Goal: Information Seeking & Learning: Compare options

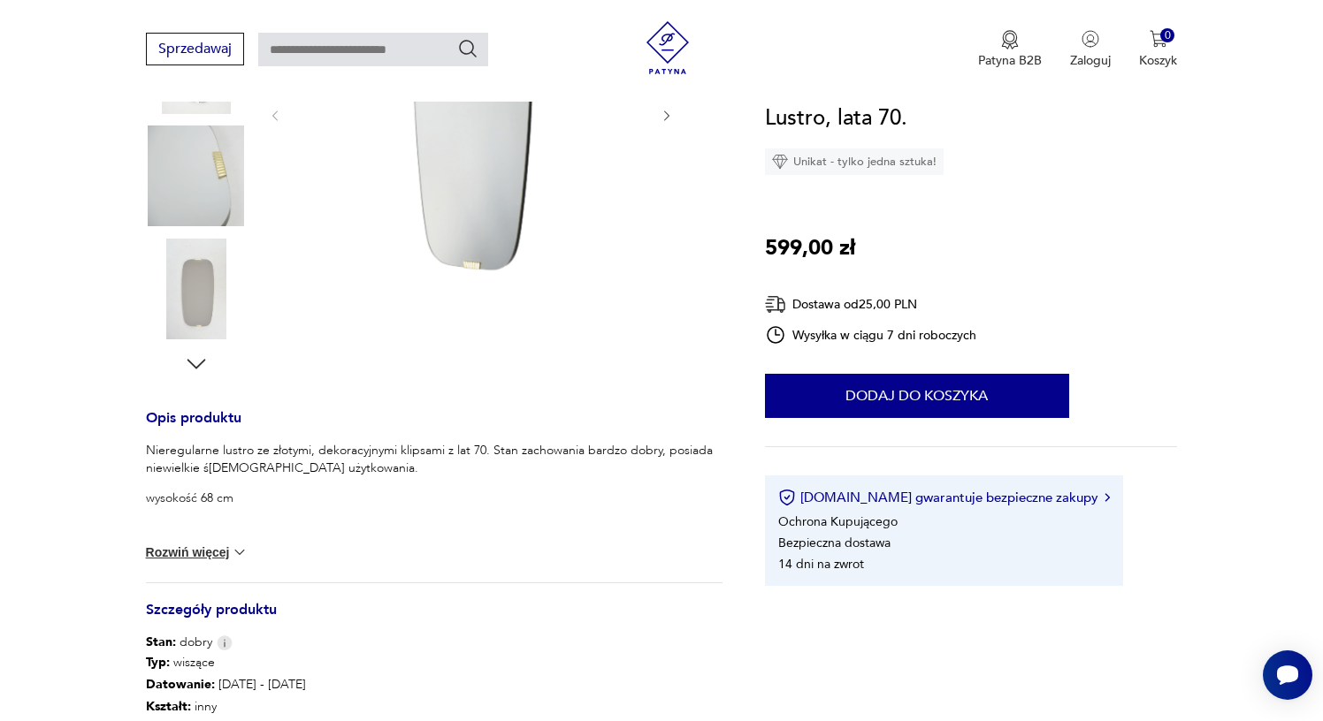
scroll to position [433, 0]
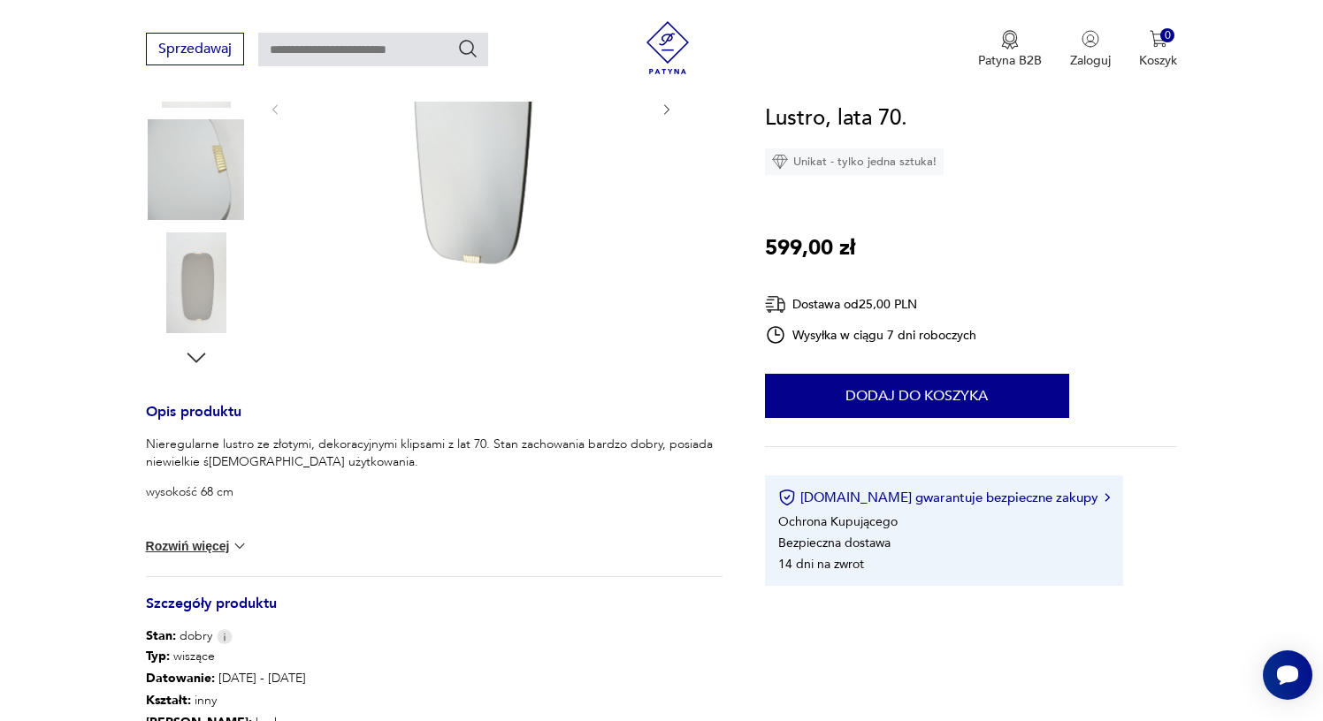
click at [198, 550] on button "Rozwiń więcej" at bounding box center [197, 547] width 103 height 18
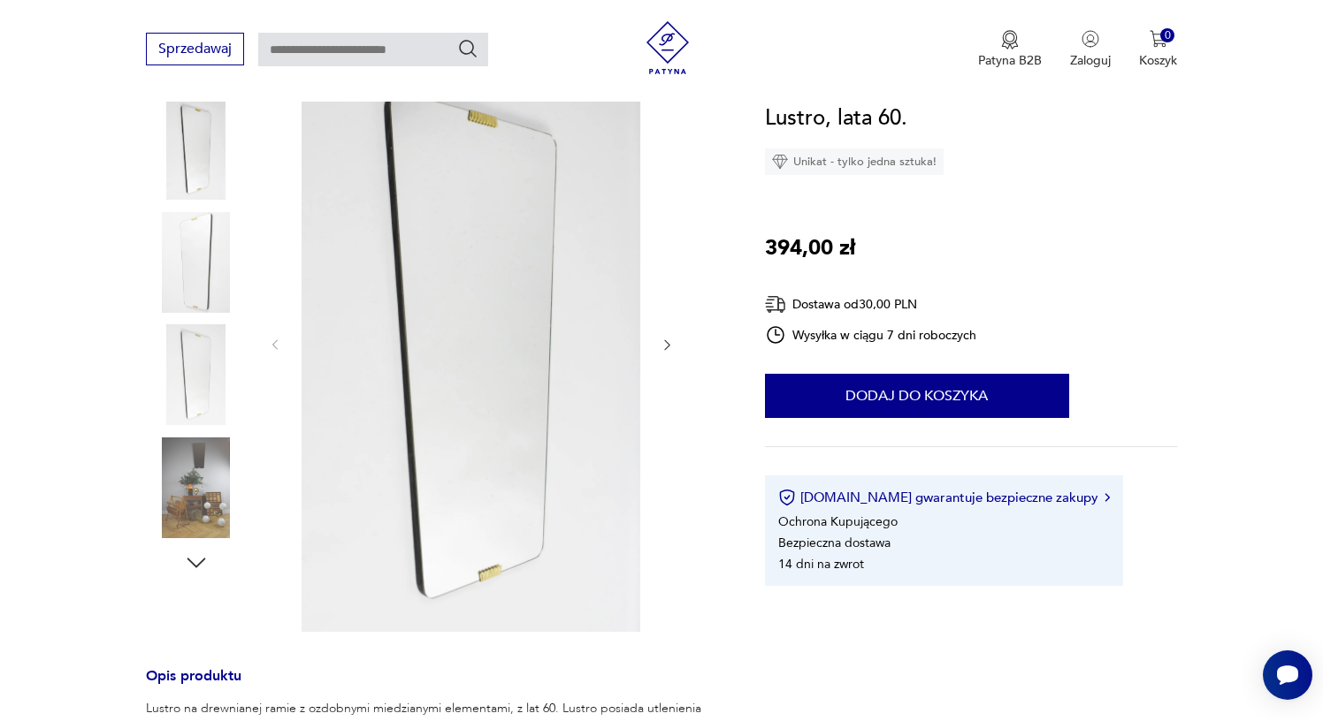
scroll to position [237, 0]
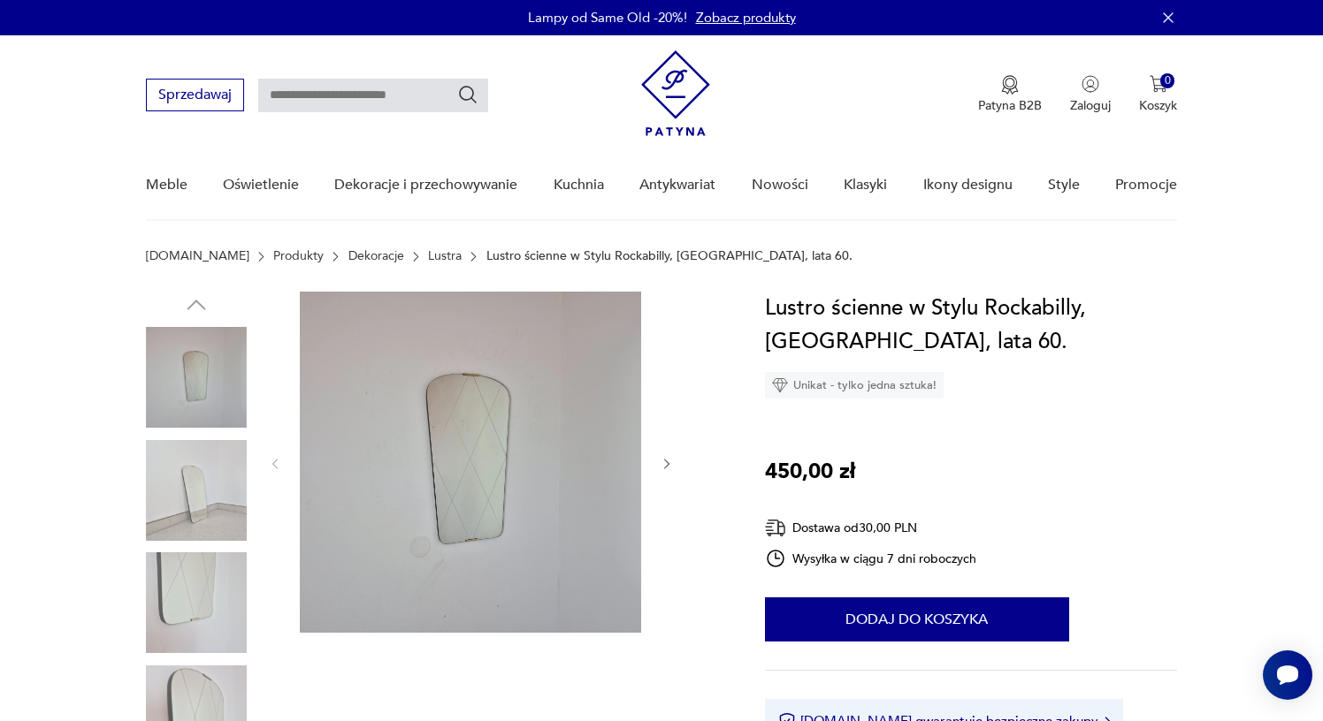
click at [462, 509] on img at bounding box center [470, 462] width 341 height 341
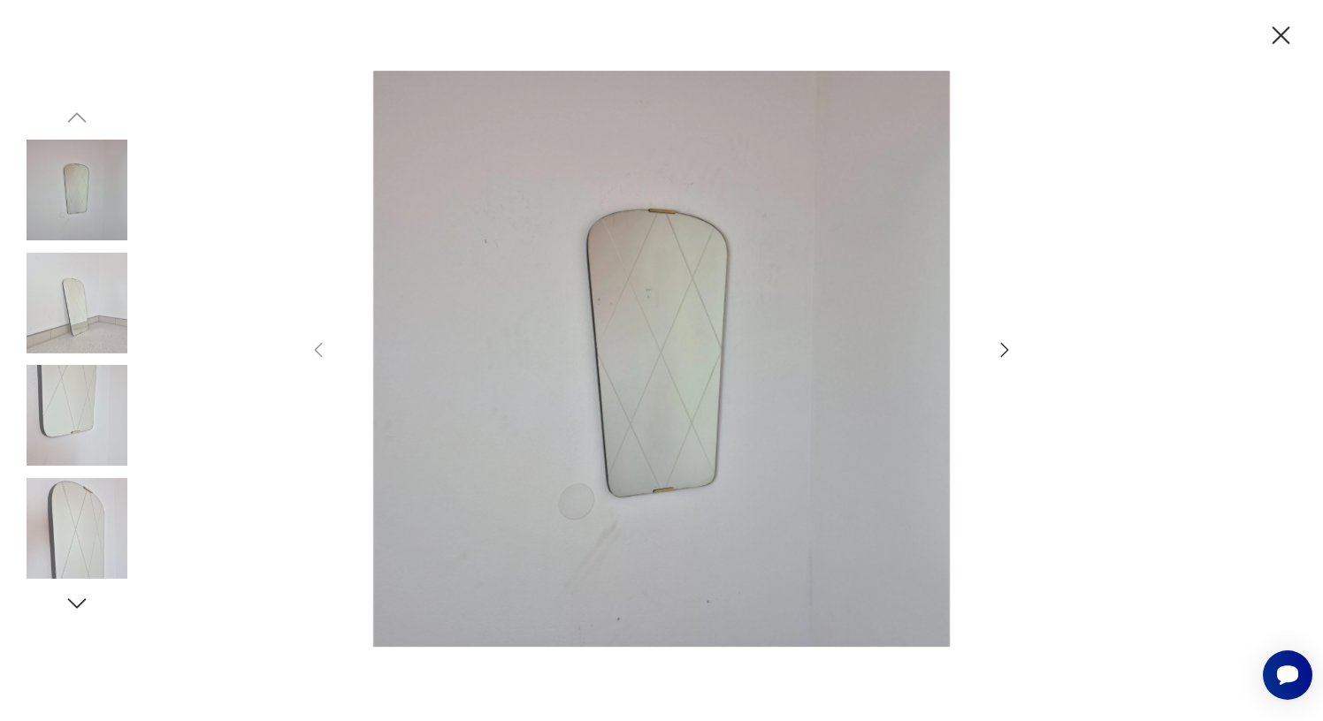
click at [86, 512] on img at bounding box center [77, 528] width 101 height 101
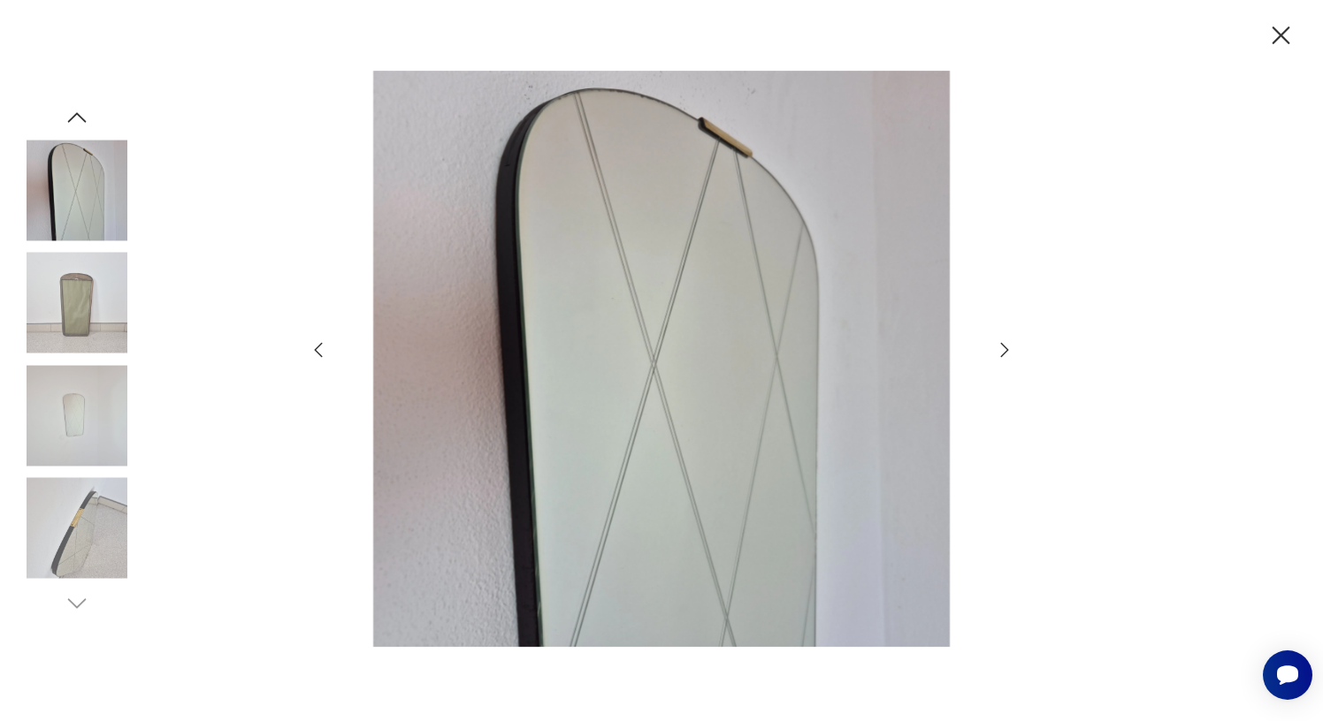
click at [92, 303] on img at bounding box center [77, 303] width 101 height 101
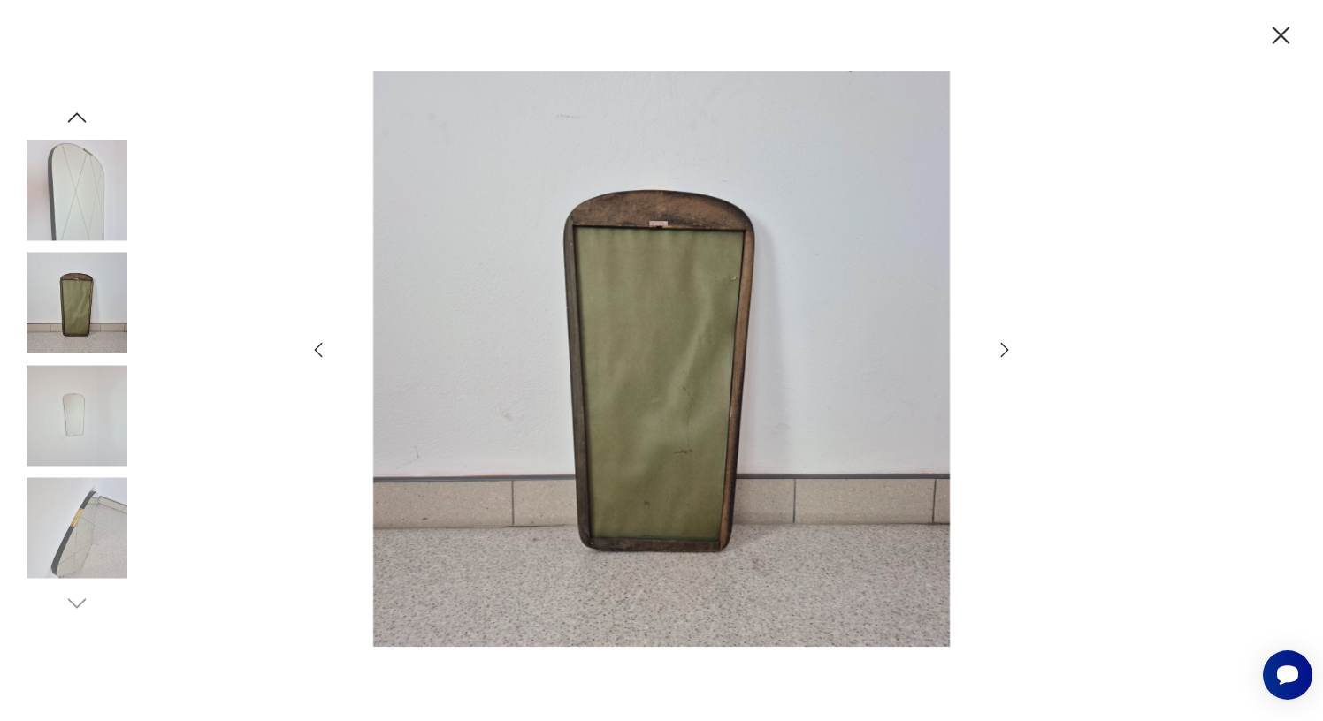
click at [89, 445] on img at bounding box center [77, 415] width 101 height 101
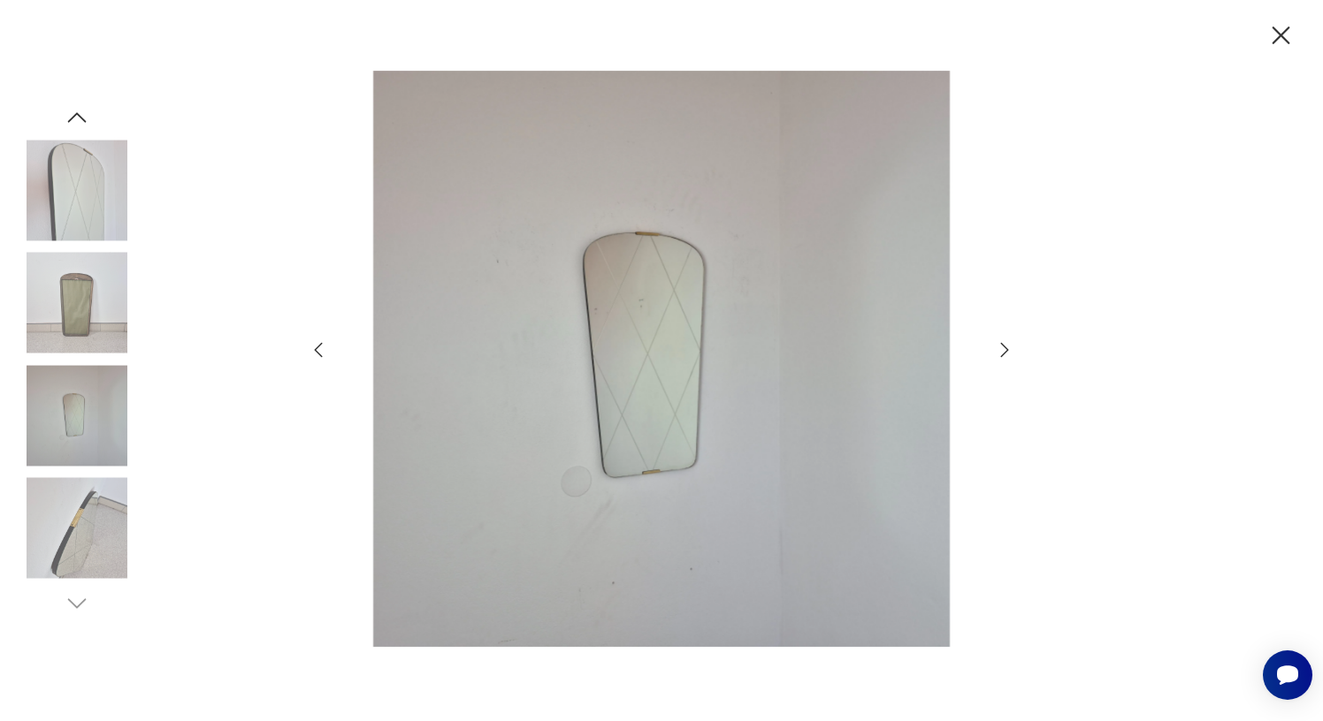
click at [87, 508] on img at bounding box center [77, 528] width 101 height 101
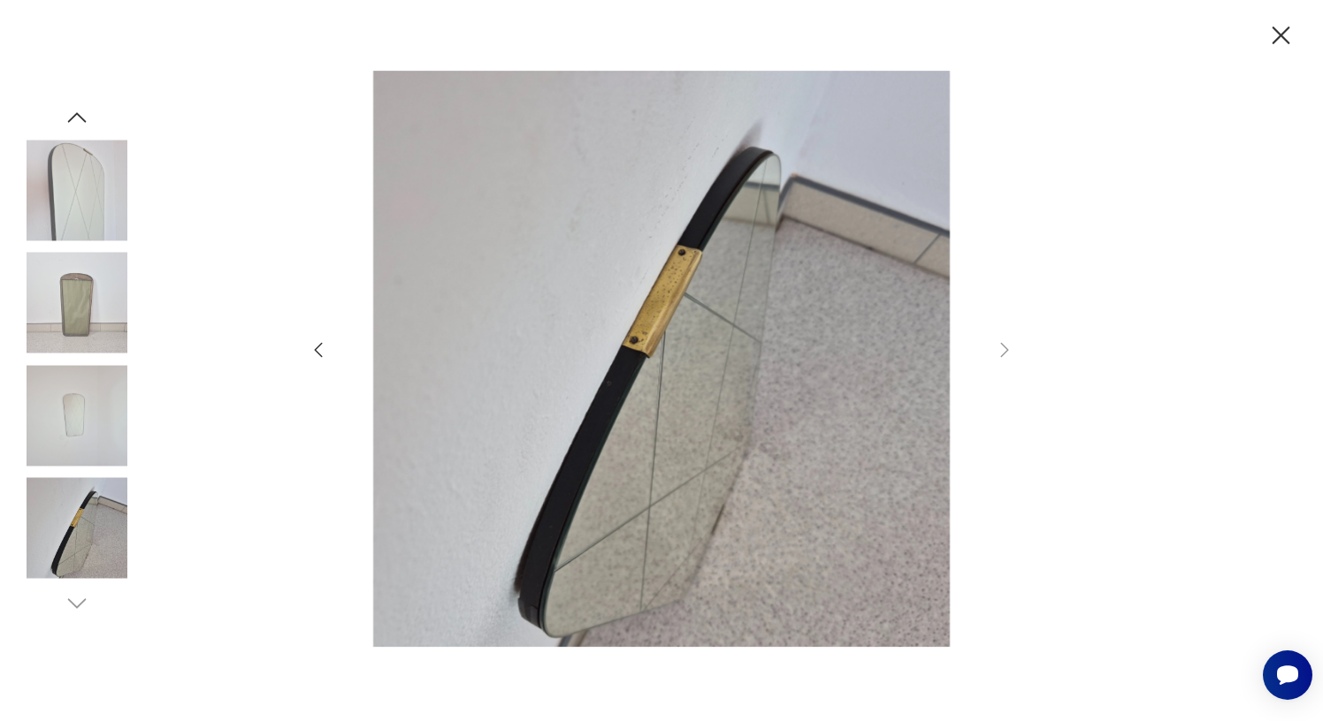
click at [62, 206] on img at bounding box center [77, 190] width 101 height 101
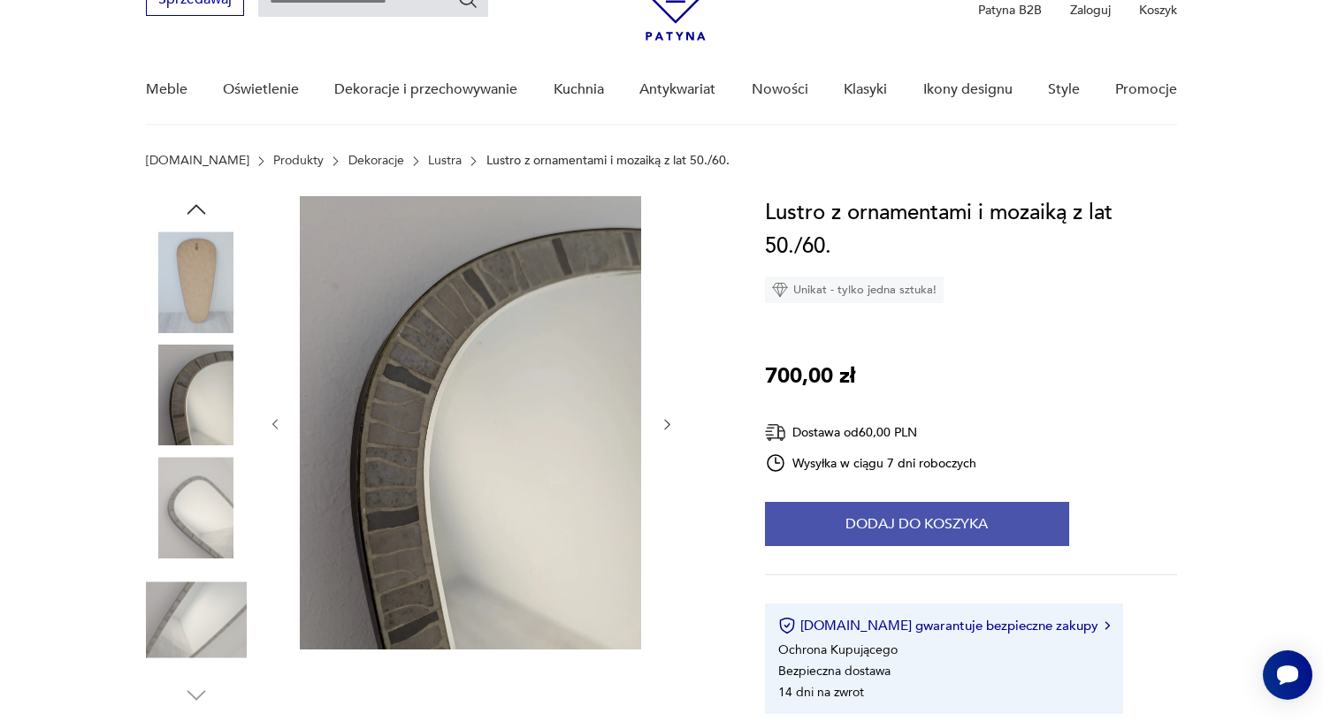
scroll to position [95, 0]
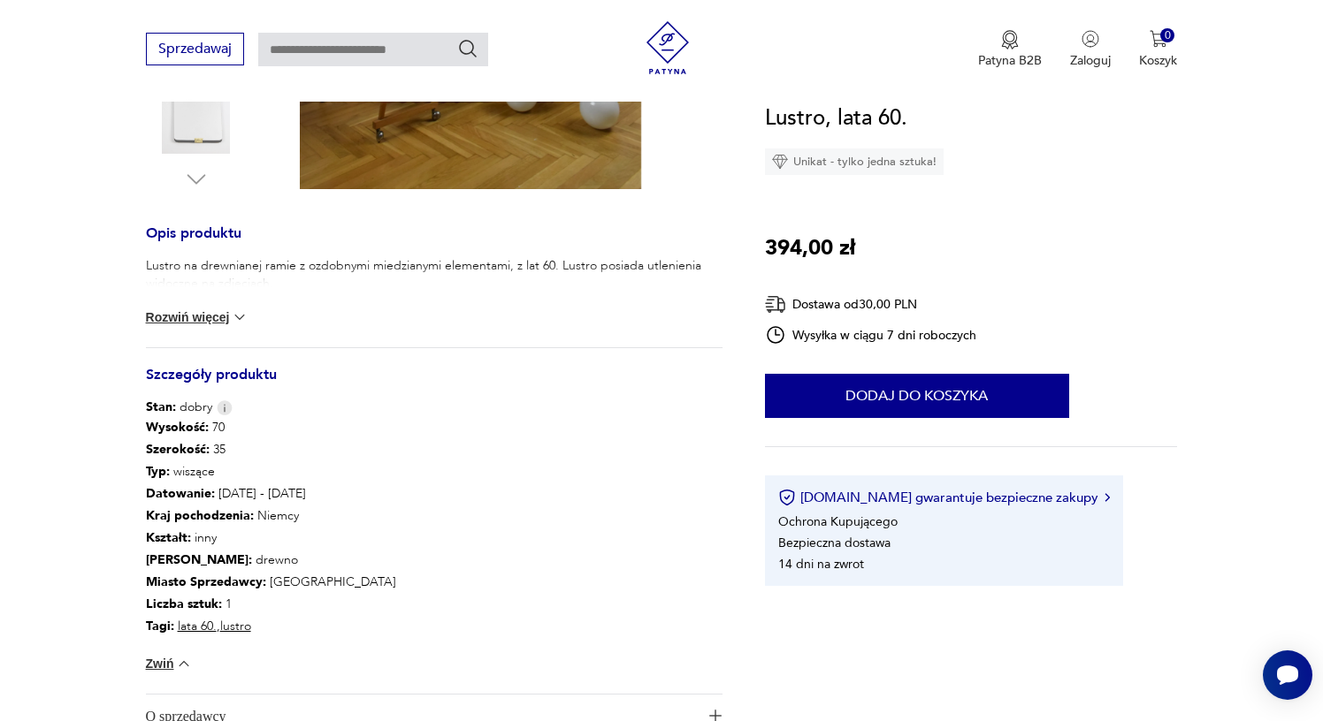
scroll to position [686, 0]
